Goal: Task Accomplishment & Management: Manage account settings

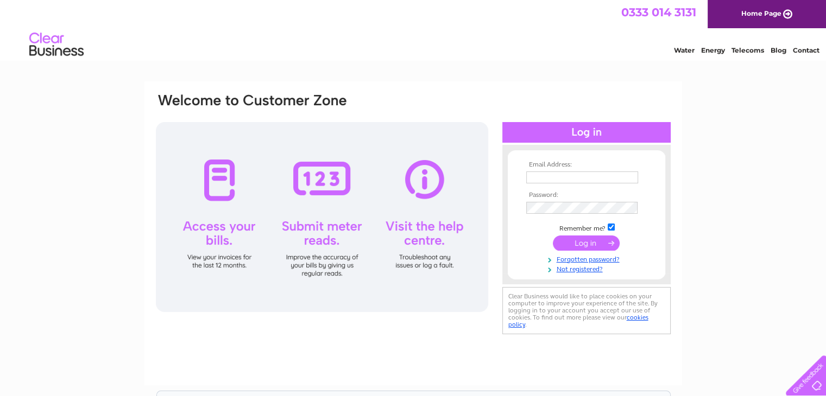
type input "[EMAIL_ADDRESS][DOMAIN_NAME]"
click at [588, 239] on input "submit" at bounding box center [586, 243] width 67 height 15
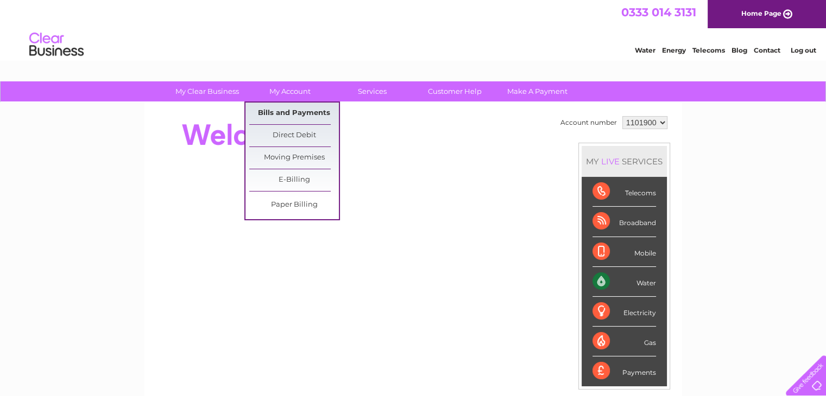
click at [284, 114] on link "Bills and Payments" at bounding box center [294, 114] width 90 height 22
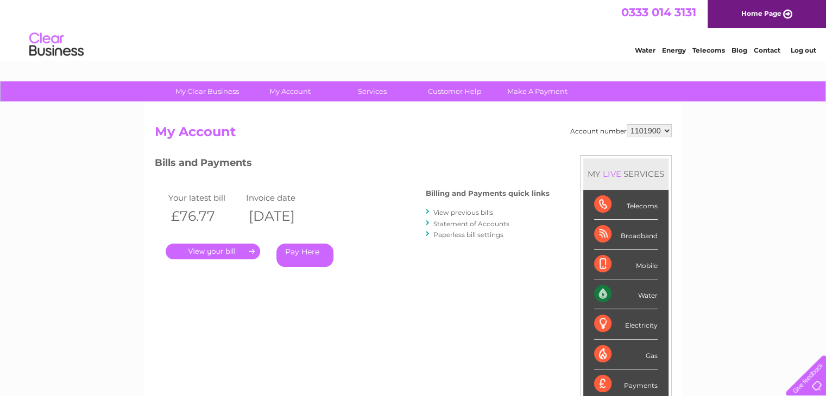
click at [210, 250] on link "." at bounding box center [213, 252] width 94 height 16
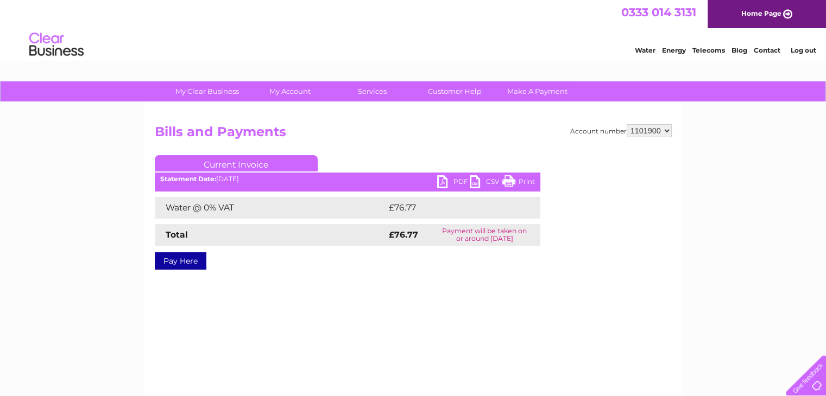
click at [443, 185] on link "PDF" at bounding box center [453, 183] width 33 height 16
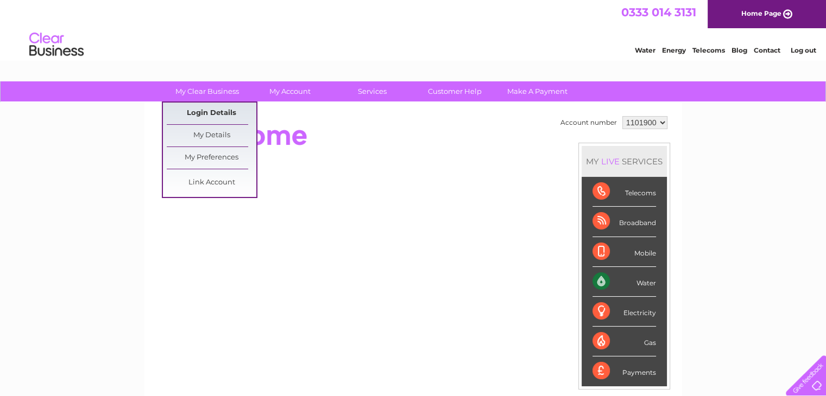
click at [211, 112] on link "Login Details" at bounding box center [212, 114] width 90 height 22
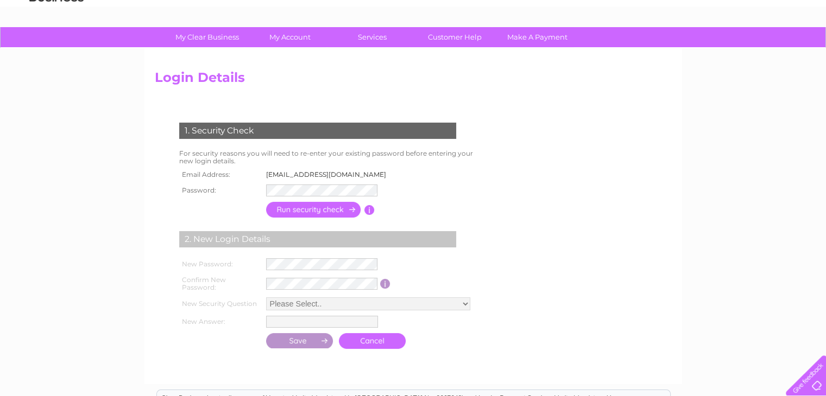
scroll to position [109, 0]
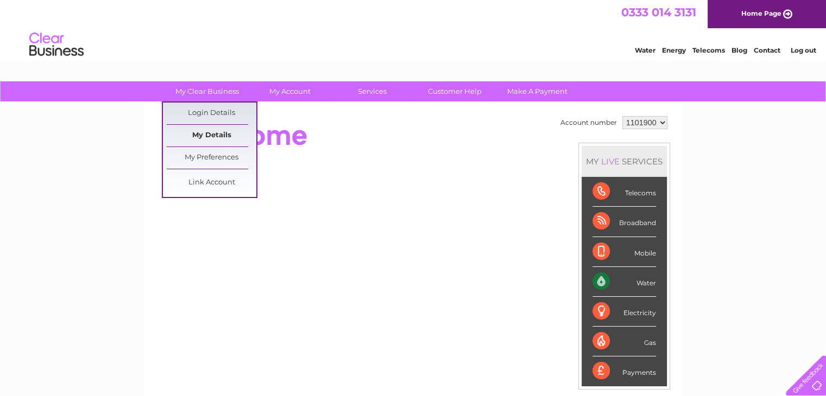
click at [208, 135] on link "My Details" at bounding box center [212, 136] width 90 height 22
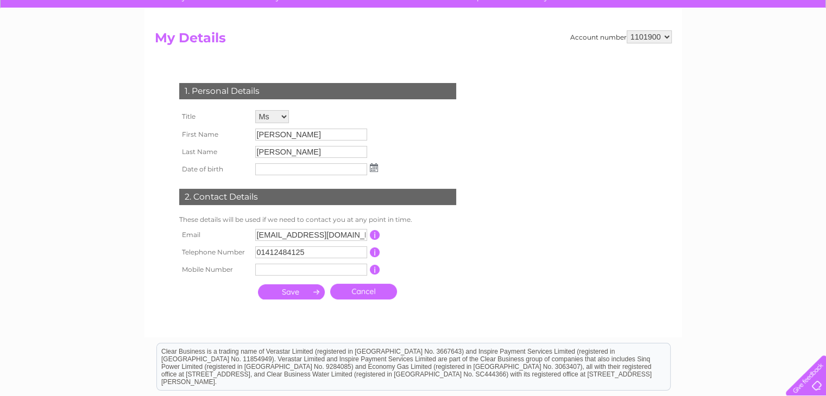
scroll to position [54, 0]
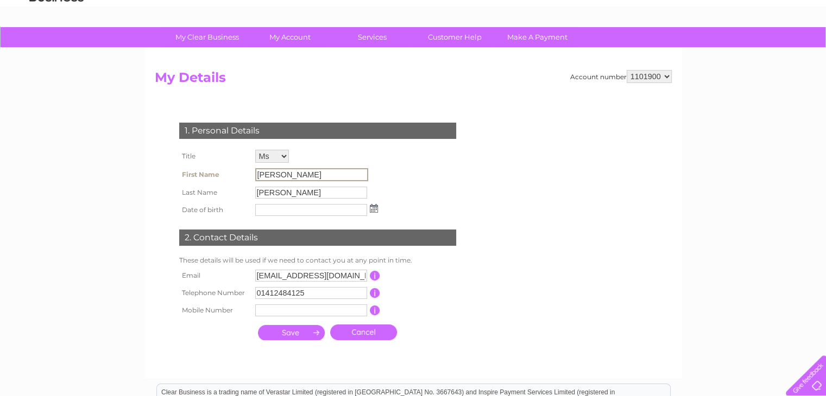
drag, startPoint x: 300, startPoint y: 173, endPoint x: 215, endPoint y: 162, distance: 85.4
click at [215, 162] on tbody "Title Mr Mrs Ms Miss Dr Rev Prof Other First Name [PERSON_NAME] Last Name [GEOG…" at bounding box center [278, 183] width 204 height 72
click at [301, 194] on input "[PERSON_NAME]" at bounding box center [311, 193] width 112 height 12
click at [302, 175] on input "[PERSON_NAME]" at bounding box center [311, 174] width 113 height 13
click at [282, 156] on select "Mr Mrs Ms Miss Dr Rev Prof Other" at bounding box center [272, 156] width 34 height 13
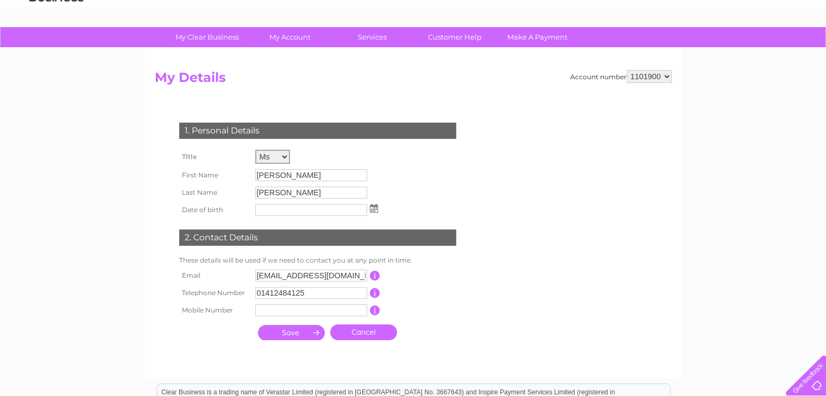
click at [281, 156] on select "Mr Mrs Ms Miss Dr Rev Prof Other" at bounding box center [272, 157] width 35 height 14
drag, startPoint x: 301, startPoint y: 176, endPoint x: 227, endPoint y: 173, distance: 73.9
click at [226, 173] on tr "First Name Rosemary" at bounding box center [278, 175] width 204 height 18
click at [375, 275] on input "button" at bounding box center [375, 276] width 10 height 10
